Goal: Find specific fact

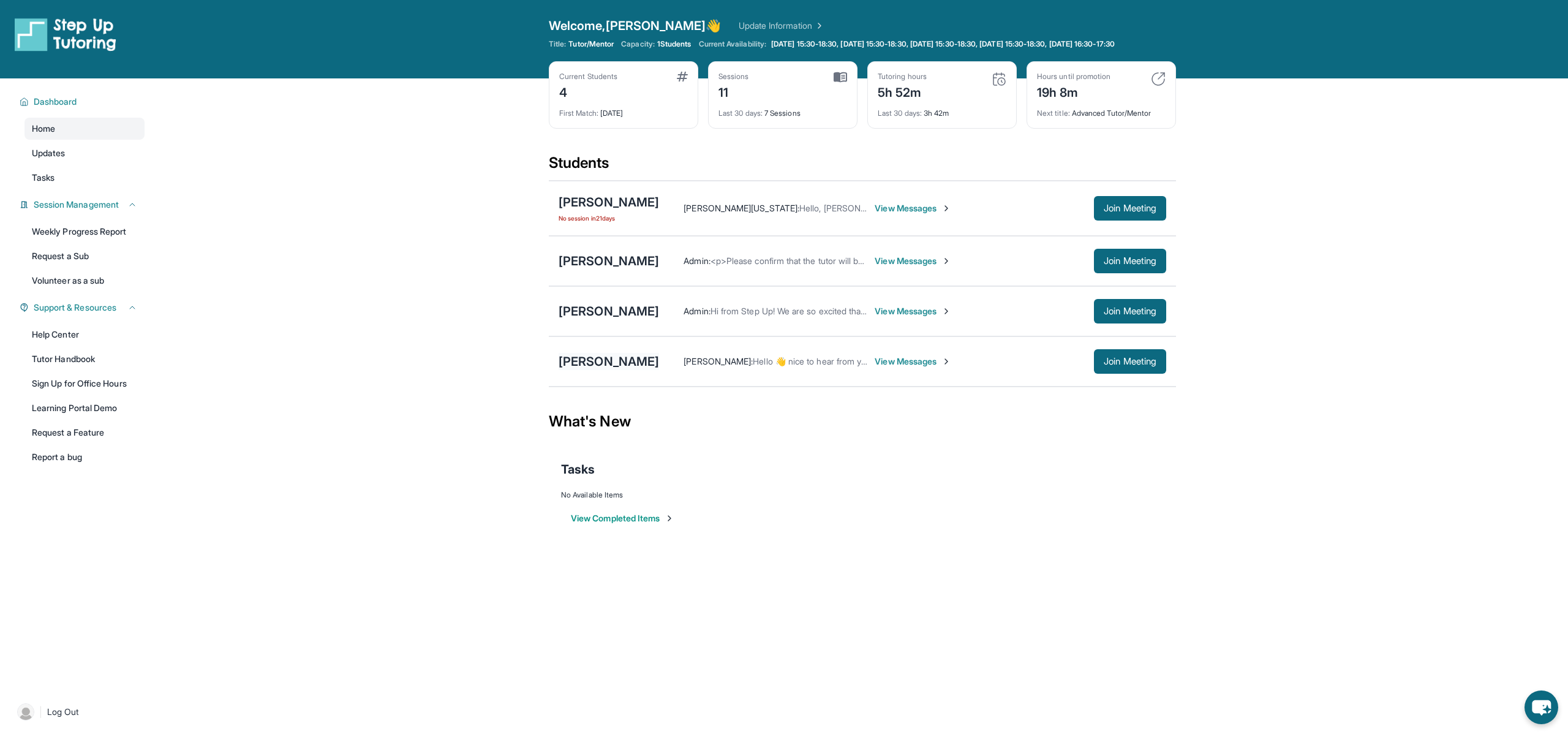
click at [594, 370] on div "[PERSON_NAME]" at bounding box center [609, 361] width 101 height 17
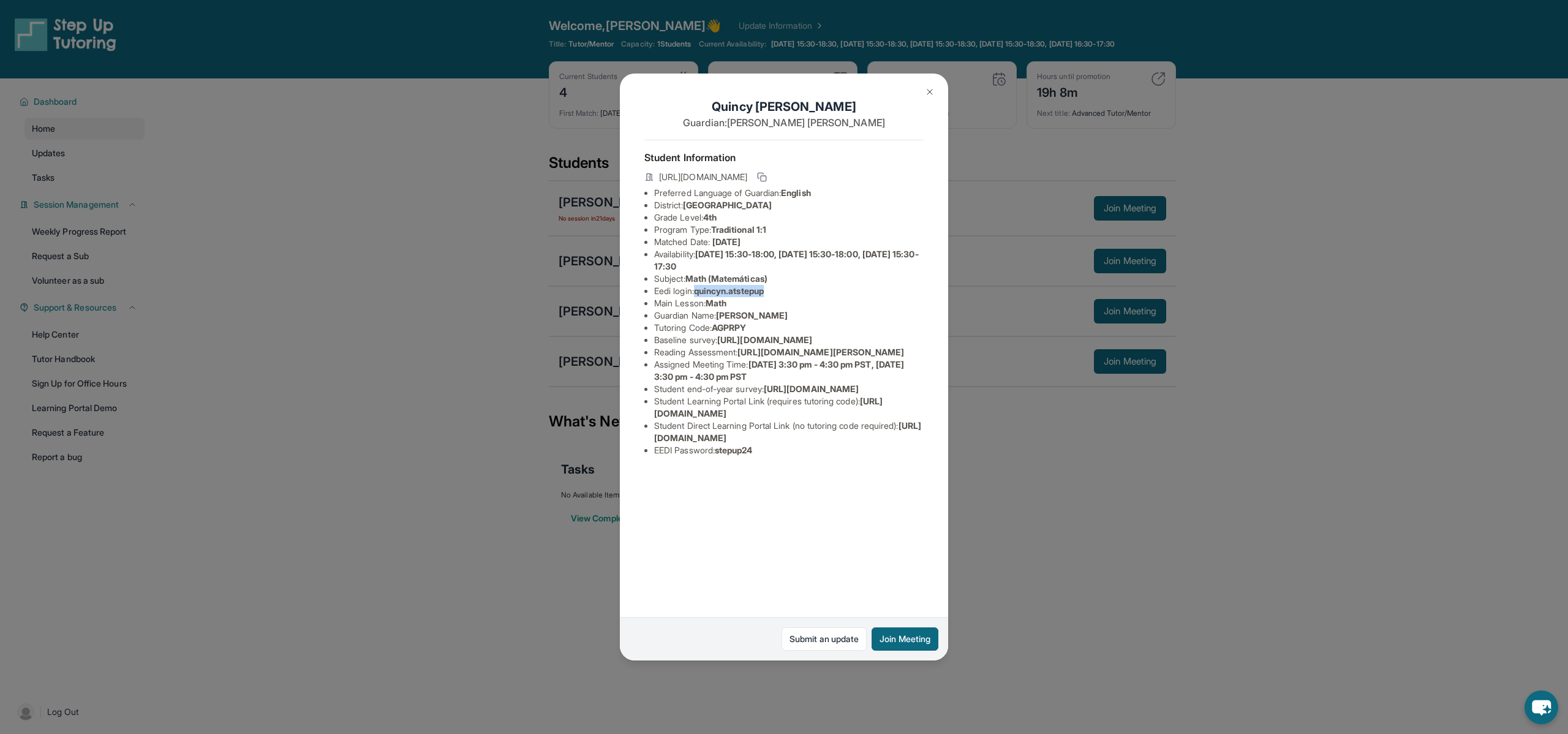
drag, startPoint x: 700, startPoint y: 291, endPoint x: 774, endPoint y: 289, distance: 74.0
click at [774, 289] on li "Eedi login : [PERSON_NAME].atstepup" at bounding box center [789, 291] width 269 height 12
copy span "quincyn.atstepup"
click at [930, 92] on img at bounding box center [929, 92] width 10 height 10
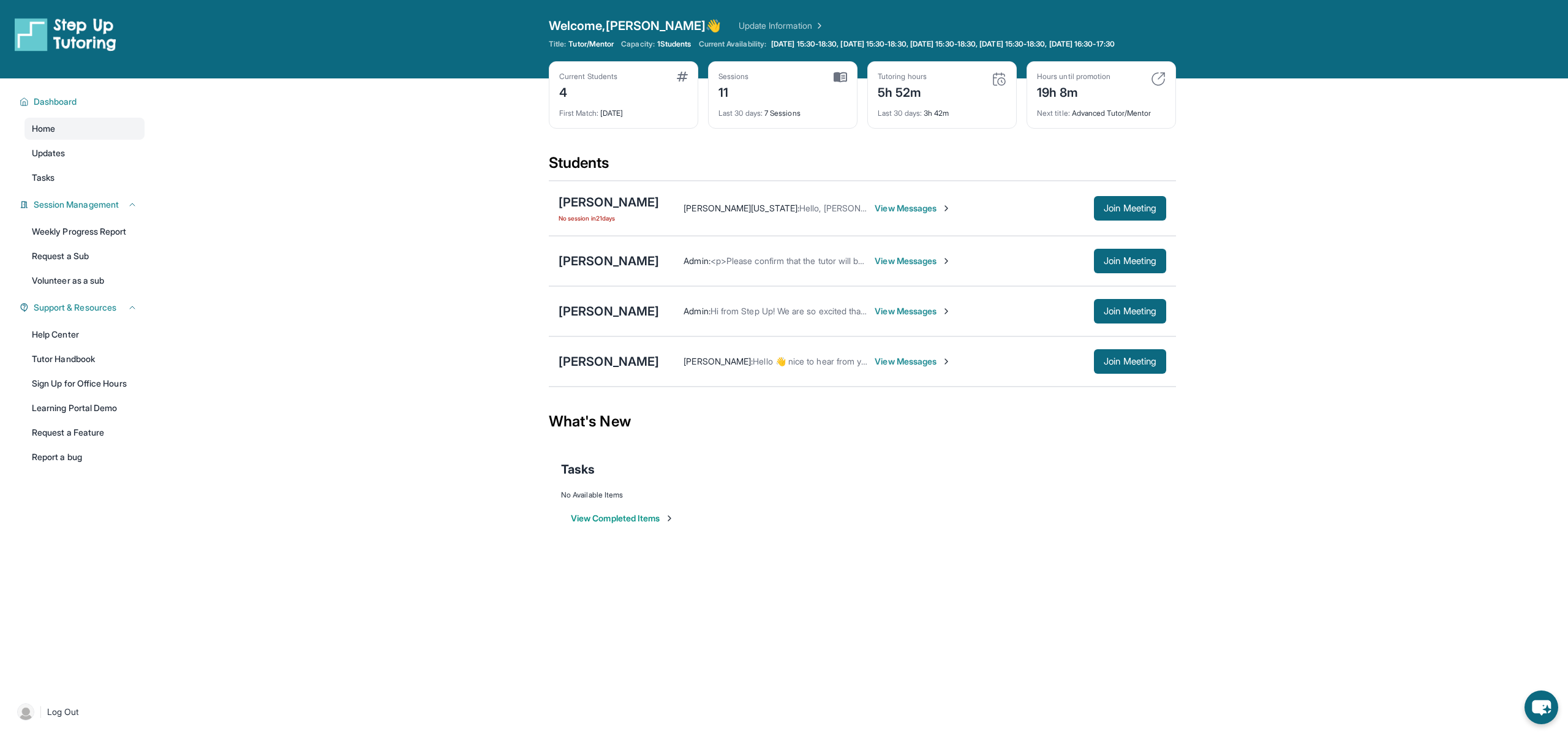
click at [890, 367] on span "View Messages" at bounding box center [913, 361] width 77 height 12
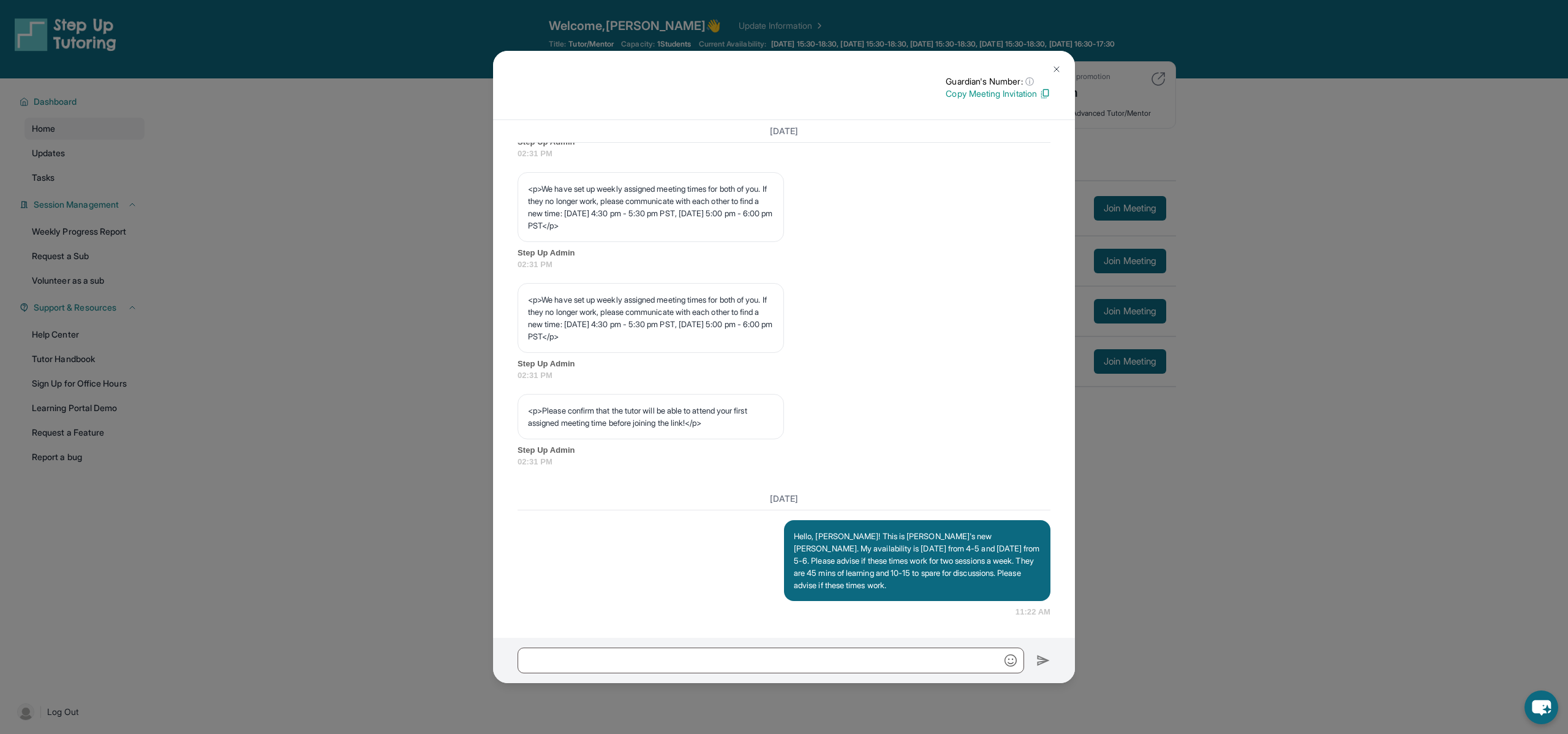
scroll to position [571, 0]
click at [1057, 68] on img at bounding box center [1056, 69] width 10 height 10
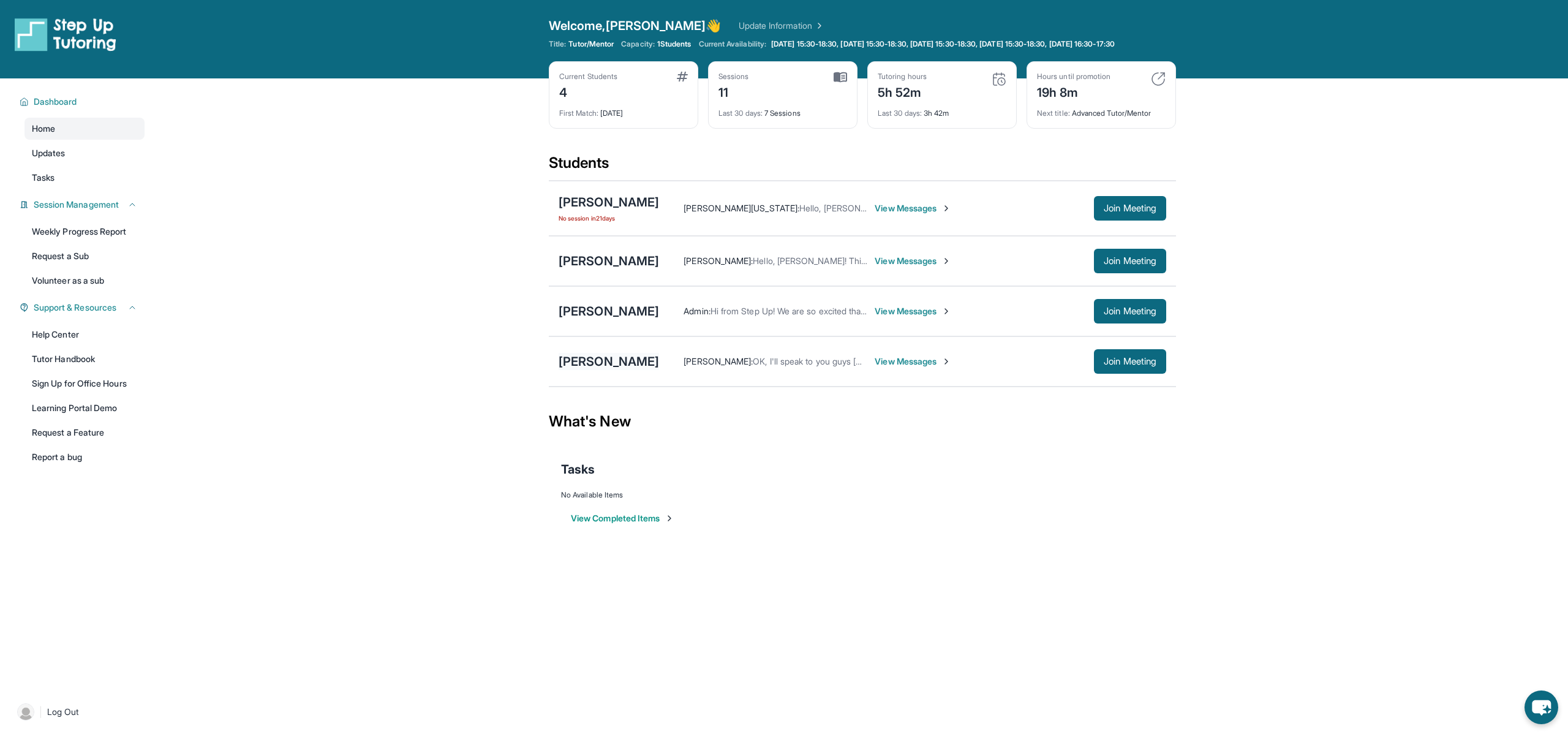
click at [597, 370] on div "[PERSON_NAME]" at bounding box center [609, 361] width 101 height 17
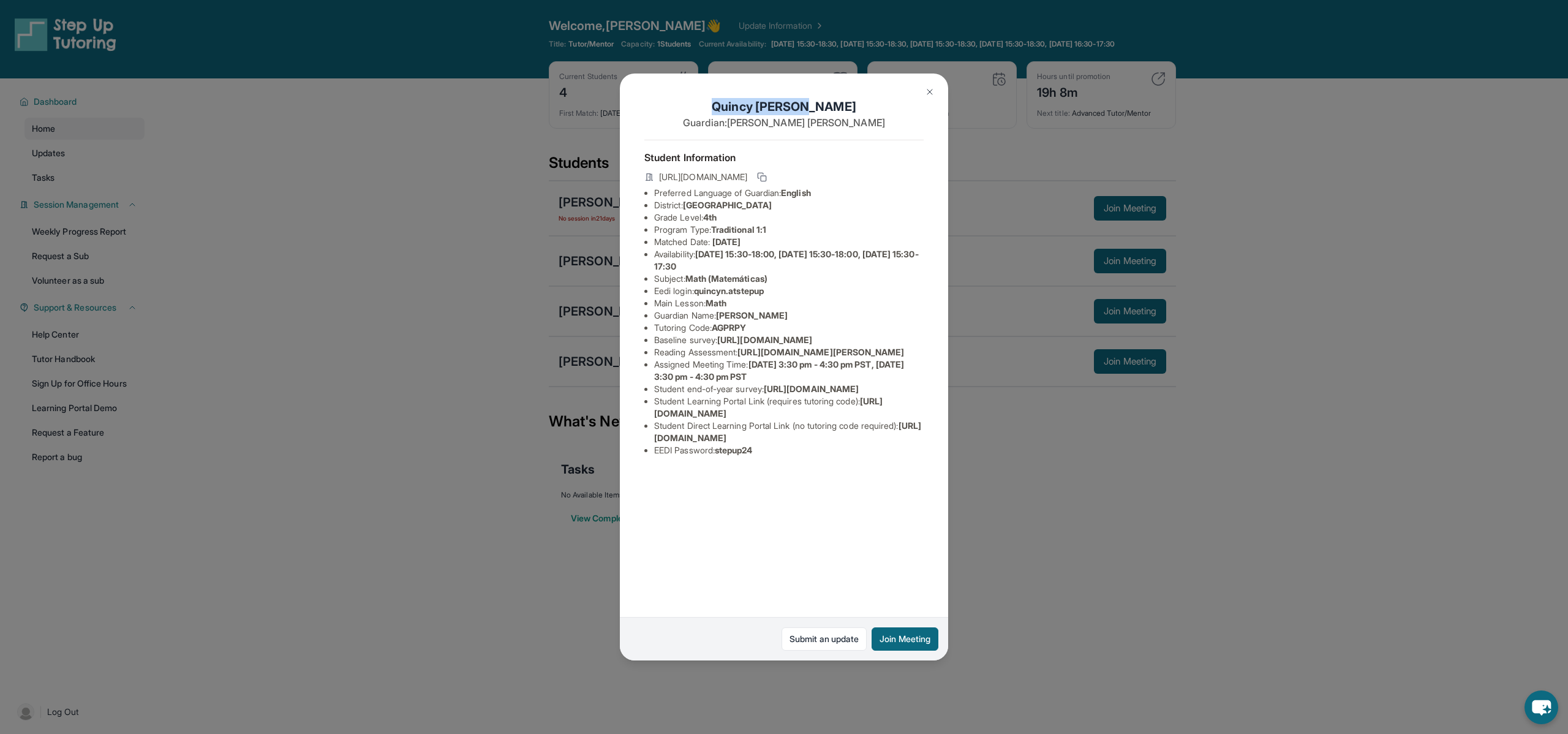
drag, startPoint x: 831, startPoint y: 106, endPoint x: 741, endPoint y: 106, distance: 90.0
click at [741, 106] on h1 "[PERSON_NAME]" at bounding box center [784, 106] width 279 height 17
copy h1 "[PERSON_NAME]"
click at [1069, 536] on div "[PERSON_NAME] Guardian: [PERSON_NAME] Student Information [URL][DOMAIN_NAME] Pr…" at bounding box center [784, 367] width 1568 height 734
